Goal: Transaction & Acquisition: Download file/media

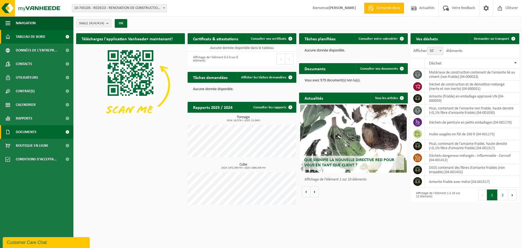
click at [18, 131] on span "Documents" at bounding box center [26, 132] width 21 height 14
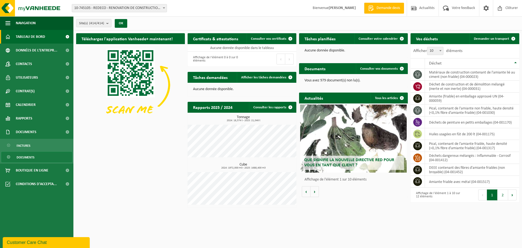
click at [29, 156] on span "Documents" at bounding box center [26, 157] width 18 height 10
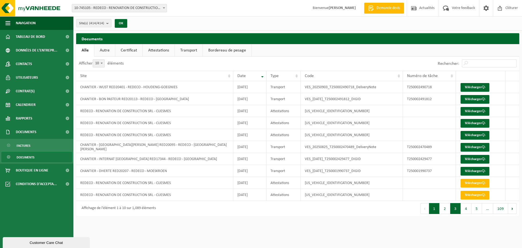
click at [456, 208] on button "3" at bounding box center [456, 208] width 11 height 11
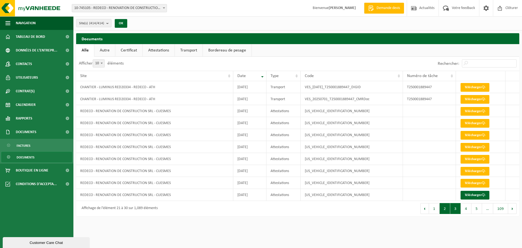
click at [450, 206] on button "2" at bounding box center [445, 208] width 11 height 11
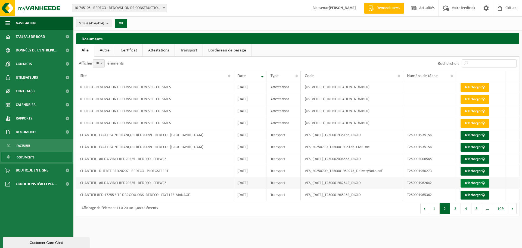
click at [466, 184] on link "Télécharger" at bounding box center [475, 183] width 29 height 9
click at [471, 160] on link "Télécharger" at bounding box center [475, 159] width 29 height 9
click at [436, 211] on button "1" at bounding box center [434, 208] width 11 height 11
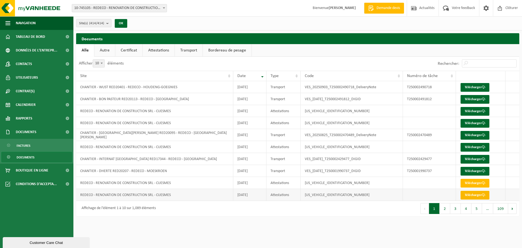
click at [478, 195] on link "Télécharger" at bounding box center [475, 195] width 29 height 9
click at [475, 183] on link "Télécharger" at bounding box center [475, 183] width 29 height 9
click at [465, 144] on link "Télécharger" at bounding box center [475, 147] width 29 height 9
click at [476, 124] on link "Télécharger" at bounding box center [475, 123] width 29 height 9
click at [472, 113] on link "Télécharger" at bounding box center [475, 111] width 29 height 9
